Goal: Check status: Check status

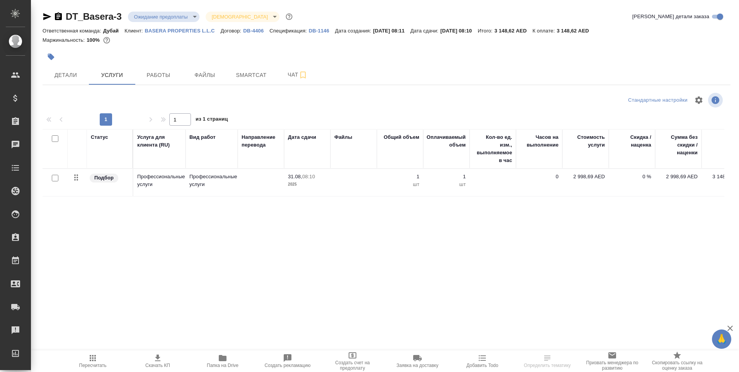
click at [252, 32] on p "DB-4406" at bounding box center [256, 31] width 26 height 6
click at [323, 30] on p "DB-1146" at bounding box center [322, 31] width 26 height 6
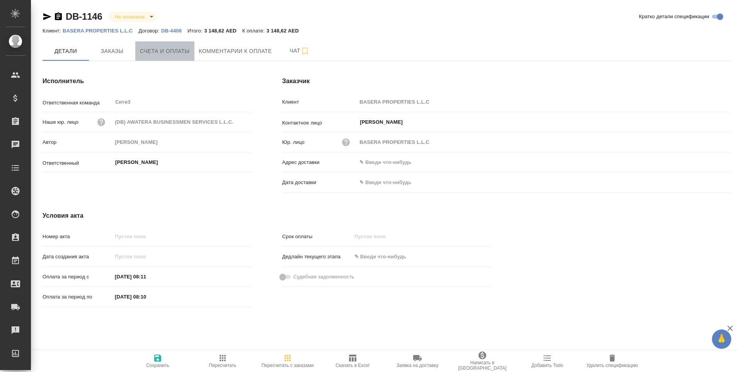
click at [164, 51] on span "Счета и оплаты" at bounding box center [165, 51] width 50 height 10
click at [613, 358] on icon "button" at bounding box center [612, 357] width 5 height 7
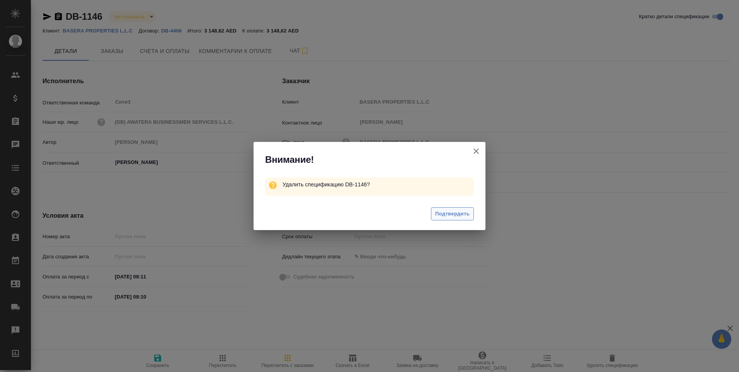
click at [455, 211] on span "Подтвердить" at bounding box center [452, 213] width 34 height 9
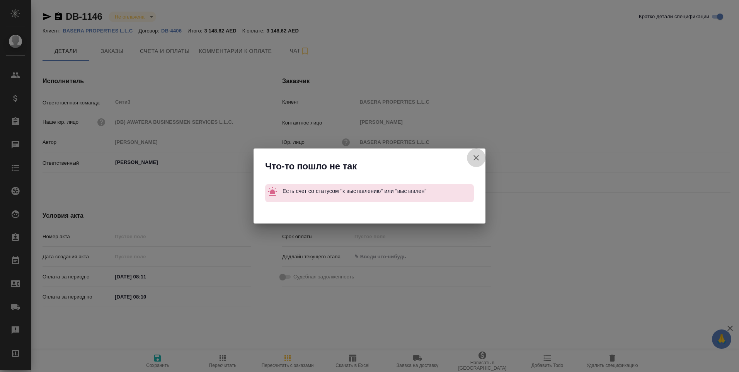
click at [472, 157] on icon "button" at bounding box center [476, 157] width 9 height 9
